Goal: Information Seeking & Learning: Learn about a topic

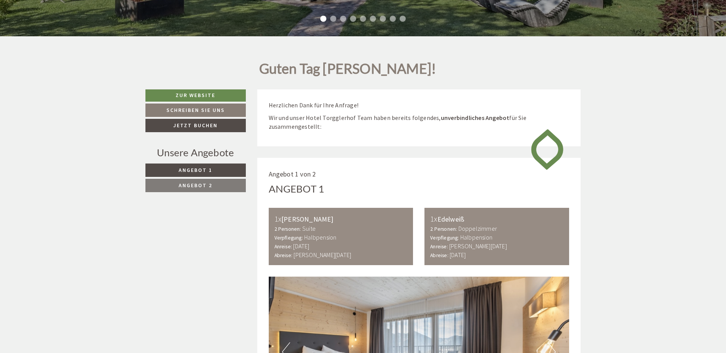
scroll to position [305, 0]
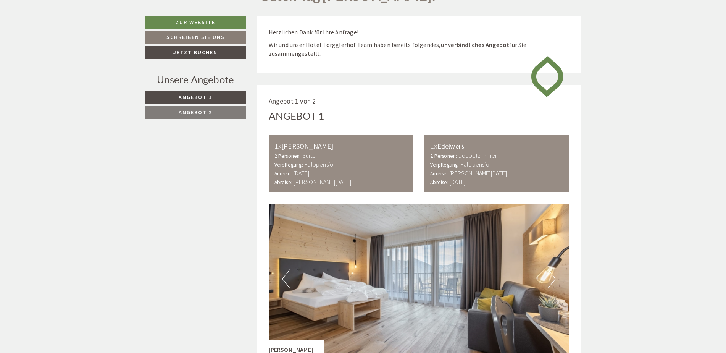
scroll to position [382, 0]
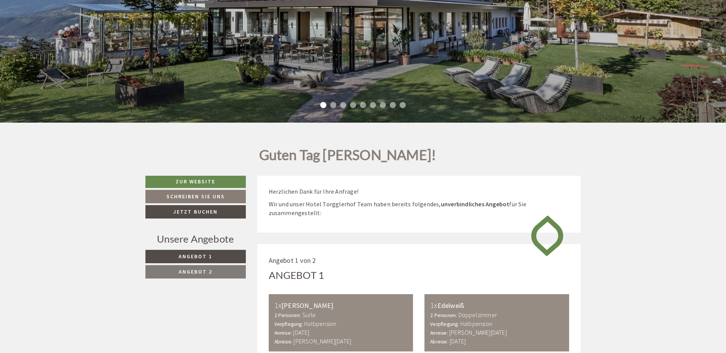
scroll to position [267, 0]
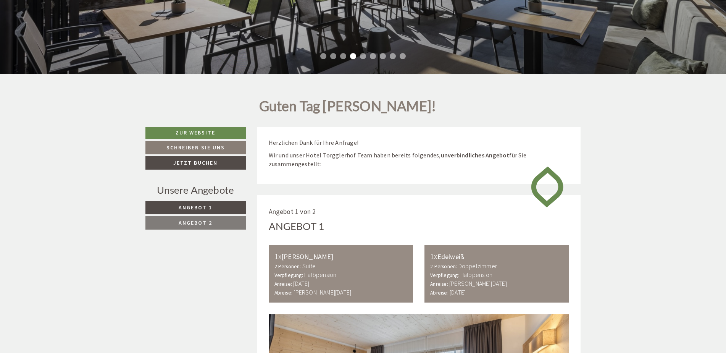
click at [213, 222] on link "Angebot 2" at bounding box center [195, 222] width 100 height 13
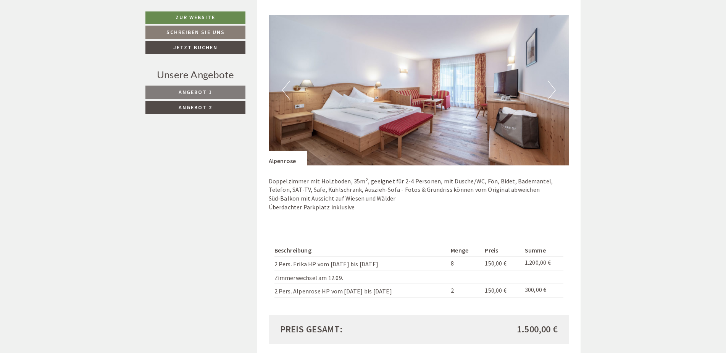
scroll to position [806, 0]
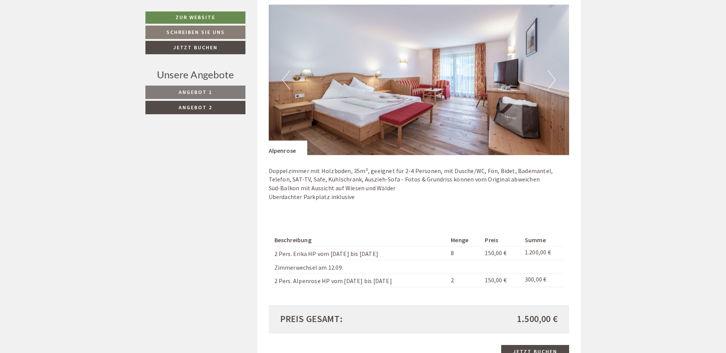
click at [221, 94] on link "Angebot 1" at bounding box center [195, 91] width 100 height 13
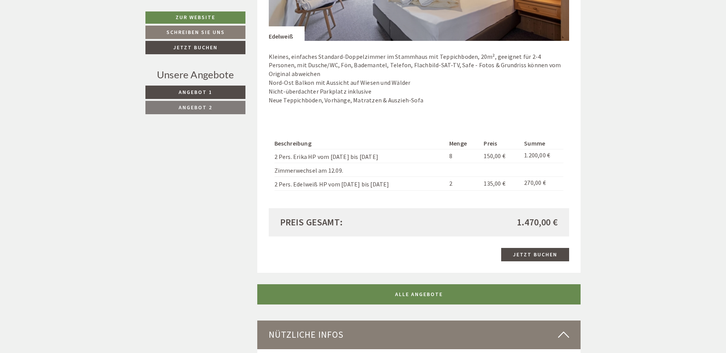
scroll to position [920, 0]
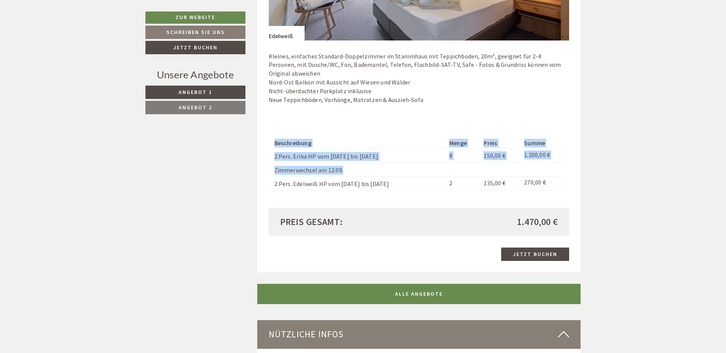
drag, startPoint x: 351, startPoint y: 159, endPoint x: 274, endPoint y: 164, distance: 78.0
click at [274, 164] on div "Beschreibung Menge Preis Summe 2 Pers. Erika HP vom [DATE] bis [DATE] 8 150,00 …" at bounding box center [419, 163] width 301 height 88
click at [280, 164] on td "Zimmerwechsel am 12.09." at bounding box center [360, 170] width 172 height 14
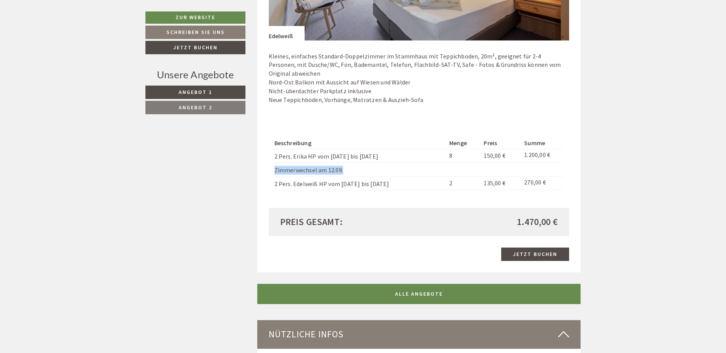
drag, startPoint x: 345, startPoint y: 160, endPoint x: 275, endPoint y: 160, distance: 70.2
click at [275, 163] on td "Zimmerwechsel am 12.09." at bounding box center [360, 170] width 172 height 14
drag, startPoint x: 275, startPoint y: 160, endPoint x: 281, endPoint y: 160, distance: 6.5
copy td "Zimmerwechsel am 12.09."
